Goal: Task Accomplishment & Management: Use online tool/utility

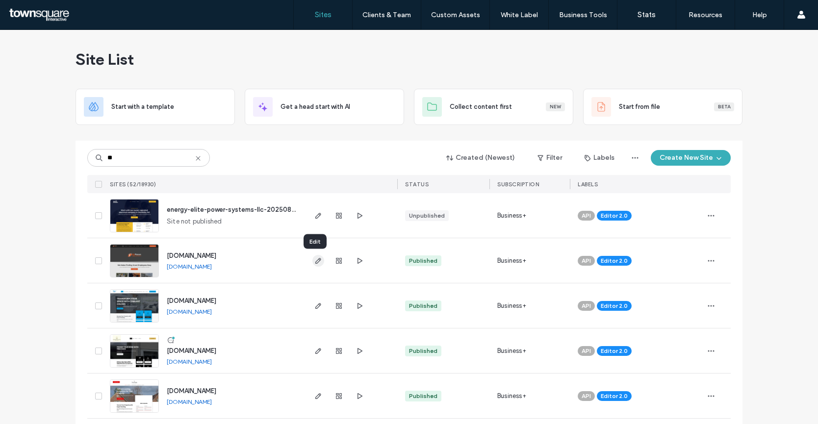
type input "**"
click at [317, 264] on icon "button" at bounding box center [319, 261] width 8 height 8
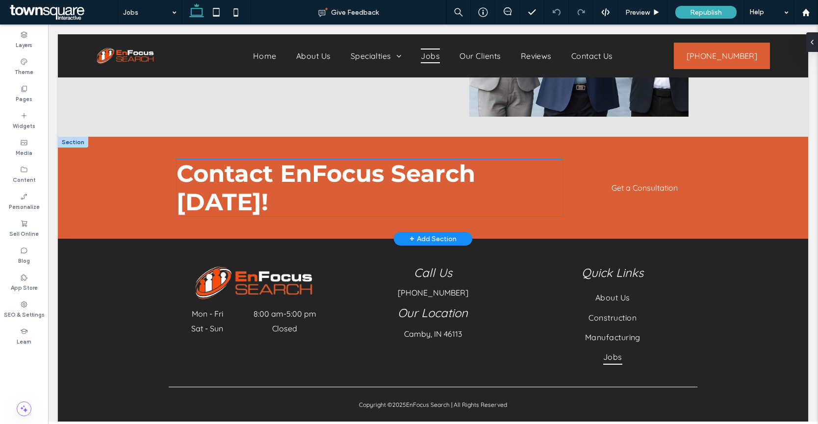
scroll to position [120, 0]
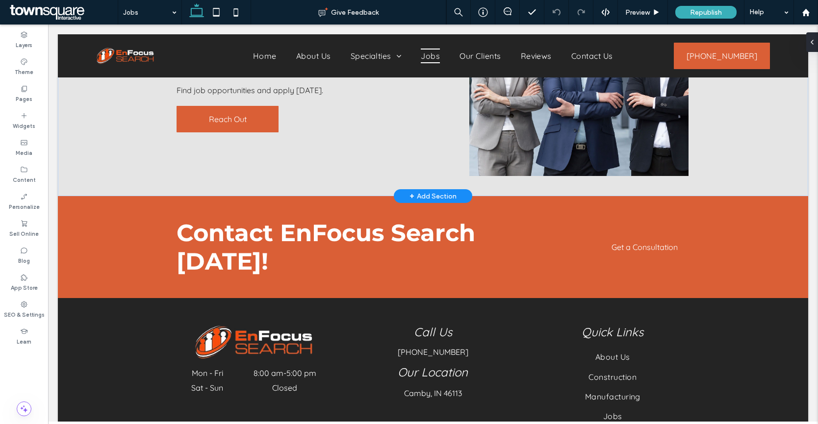
click at [424, 191] on div "+ Add Section" at bounding box center [433, 196] width 47 height 11
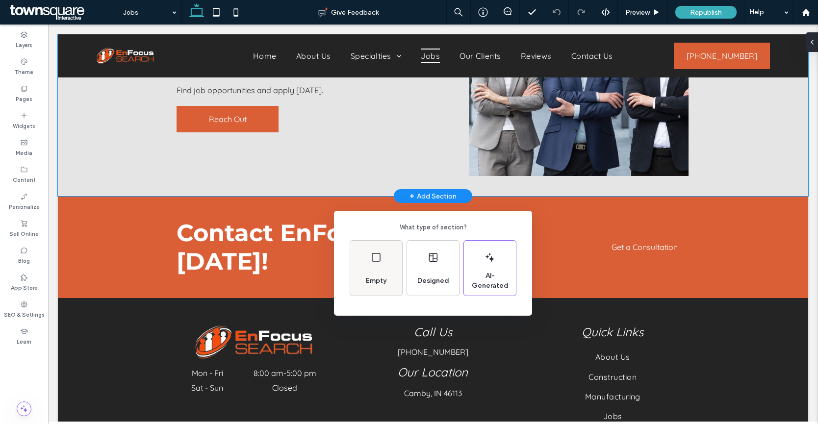
click at [382, 271] on div "Empty" at bounding box center [376, 281] width 28 height 22
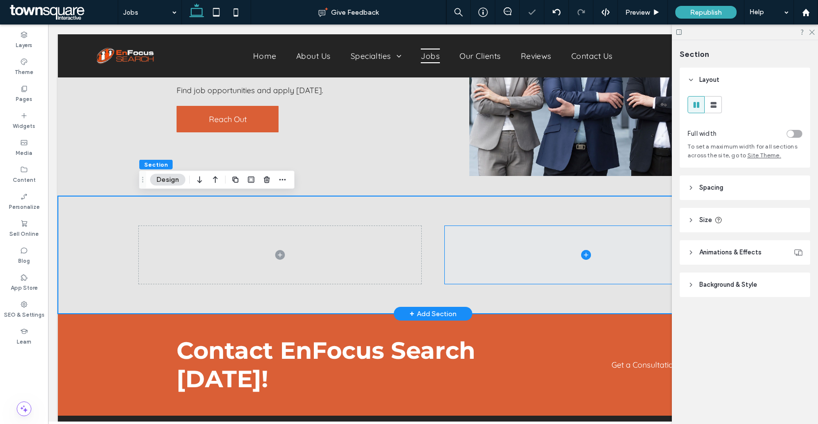
click at [486, 253] on span at bounding box center [586, 255] width 283 height 58
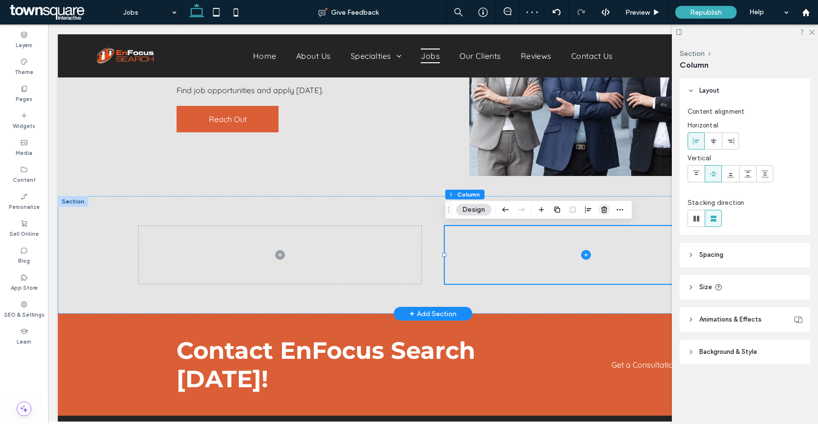
click at [601, 209] on icon "button" at bounding box center [605, 210] width 8 height 8
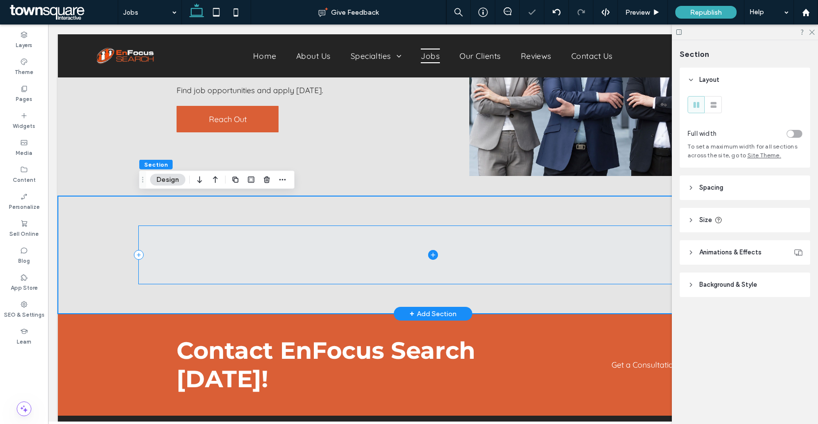
click at [431, 255] on icon at bounding box center [433, 255] width 4 height 0
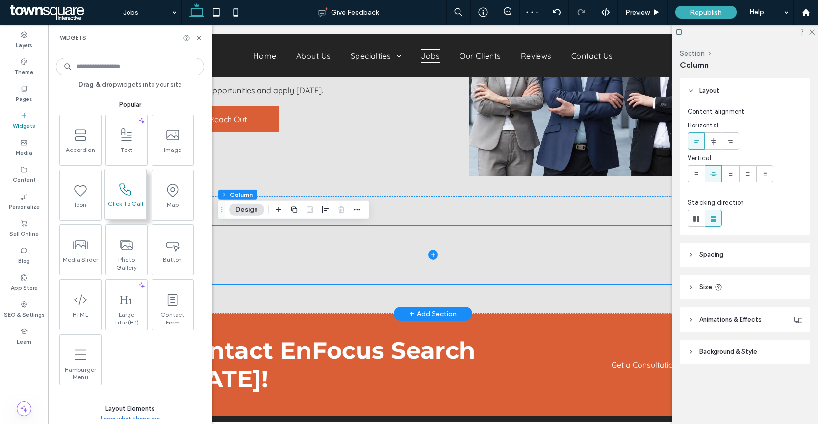
scroll to position [231, 0]
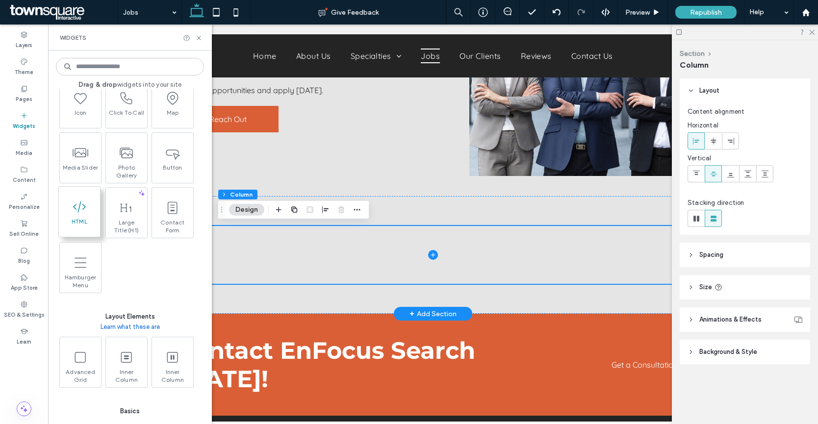
click at [80, 210] on icon at bounding box center [80, 207] width 16 height 16
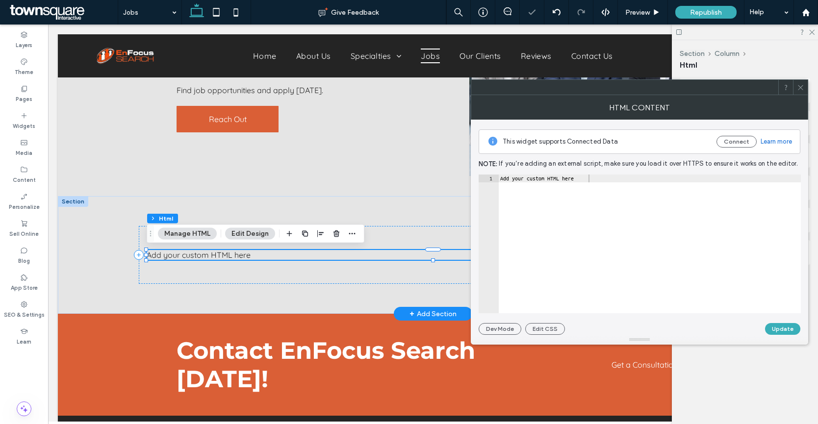
click at [564, 208] on div "Add your custom HTML here" at bounding box center [650, 252] width 303 height 155
paste textarea "**********"
type textarea "**********"
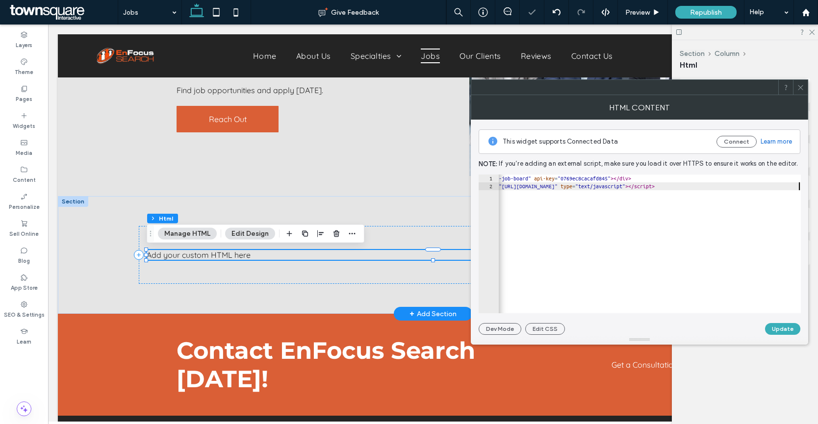
scroll to position [0, 37]
click at [781, 331] on button "Update" at bounding box center [782, 329] width 35 height 12
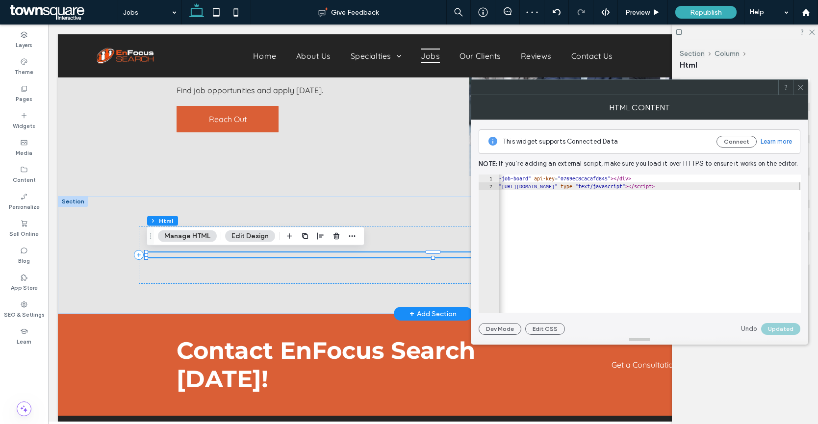
scroll to position [0, 0]
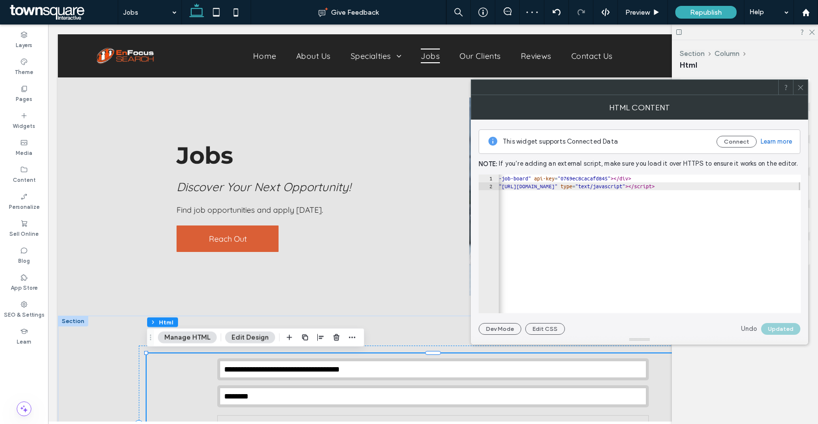
click at [800, 85] on icon at bounding box center [800, 87] width 7 height 7
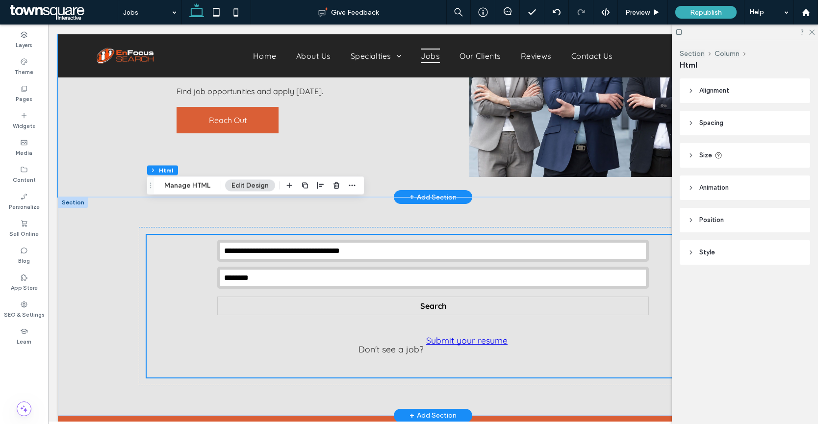
scroll to position [254, 0]
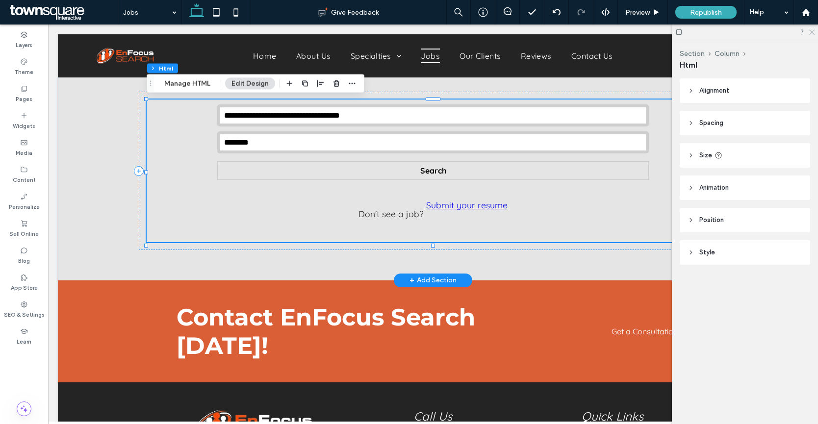
click at [813, 31] on icon at bounding box center [812, 31] width 6 height 6
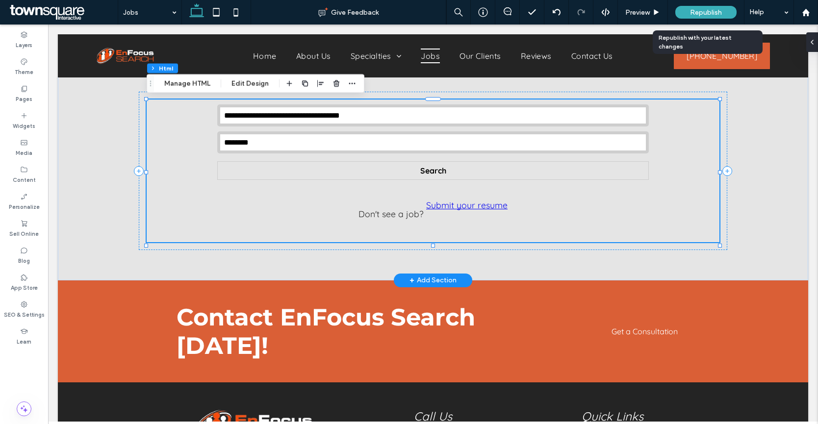
click at [704, 11] on span "Republish" at bounding box center [706, 12] width 32 height 8
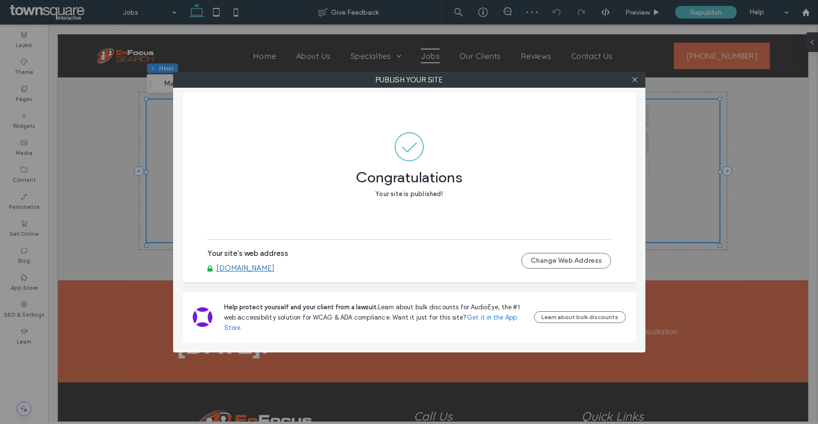
click at [275, 272] on link "[DOMAIN_NAME]" at bounding box center [245, 268] width 58 height 9
click at [632, 79] on icon at bounding box center [634, 79] width 7 height 7
